Goal: Information Seeking & Learning: Learn about a topic

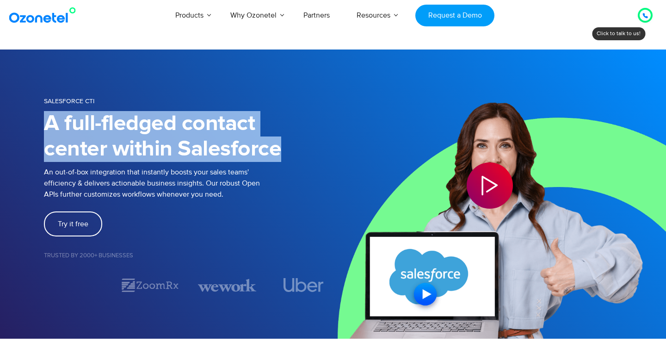
drag, startPoint x: 46, startPoint y: 123, endPoint x: 332, endPoint y: 143, distance: 287.4
click at [332, 143] on h1 "A full-fledged contact center within Salesforce" at bounding box center [188, 136] width 289 height 51
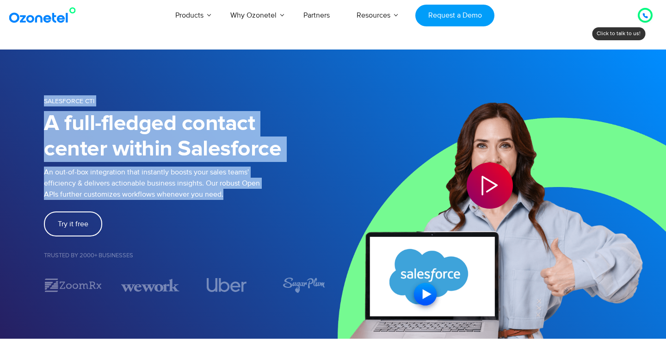
drag, startPoint x: 44, startPoint y: 98, endPoint x: 236, endPoint y: 196, distance: 214.8
click at [236, 196] on div "SALESFORCE CTI A full-fledged contact center within Salesforce An out-of-box in…" at bounding box center [188, 194] width 289 height 198
click at [236, 196] on p "An out-of-box integration that instantly boosts your sales teams' efficiency & …" at bounding box center [188, 182] width 289 height 33
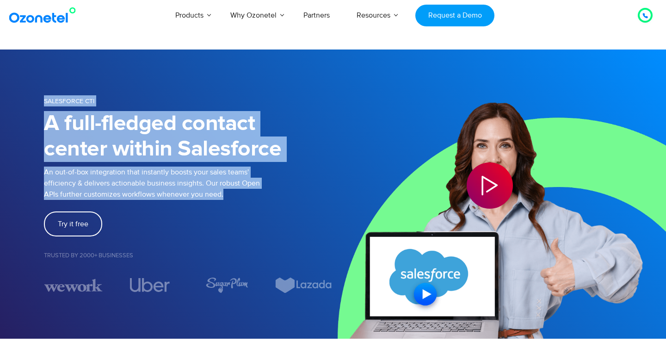
drag, startPoint x: 236, startPoint y: 196, endPoint x: 146, endPoint y: 89, distance: 139.8
click at [146, 88] on div "SALESFORCE CTI A full-fledged contact center within Salesforce An out-of-box in…" at bounding box center [333, 194] width 592 height 224
click at [219, 183] on p "An out-of-box integration that instantly boosts your sales teams' efficiency & …" at bounding box center [188, 182] width 289 height 33
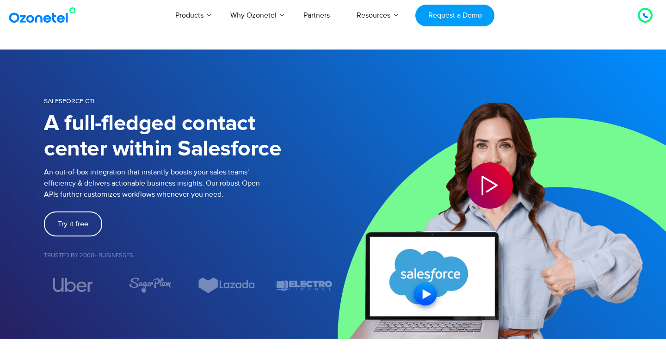
click at [219, 183] on p "An out-of-box integration that instantly boosts your sales teams' efficiency & …" at bounding box center [188, 182] width 289 height 33
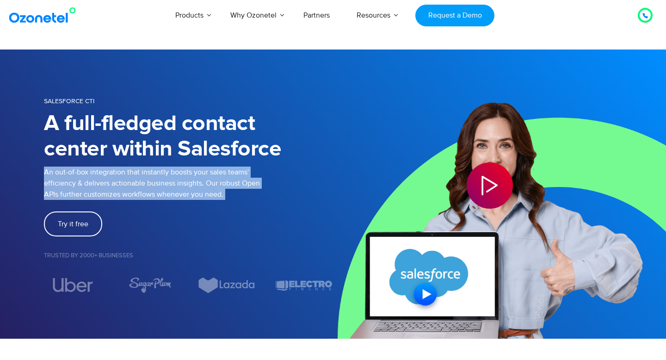
click at [286, 190] on div at bounding box center [368, 185] width 224 height 46
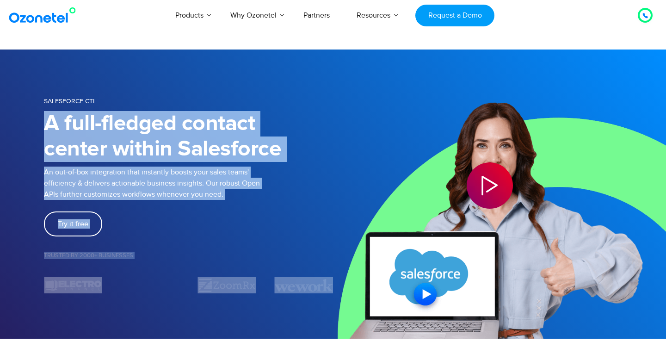
drag, startPoint x: 48, startPoint y: 123, endPoint x: 292, endPoint y: 169, distance: 248.4
click at [294, 168] on div "SALESFORCE CTI A full-fledged contact center within Salesforce An out-of-box in…" at bounding box center [333, 194] width 578 height 198
click at [292, 169] on div at bounding box center [368, 185] width 224 height 46
